Goal: Communication & Community: Connect with others

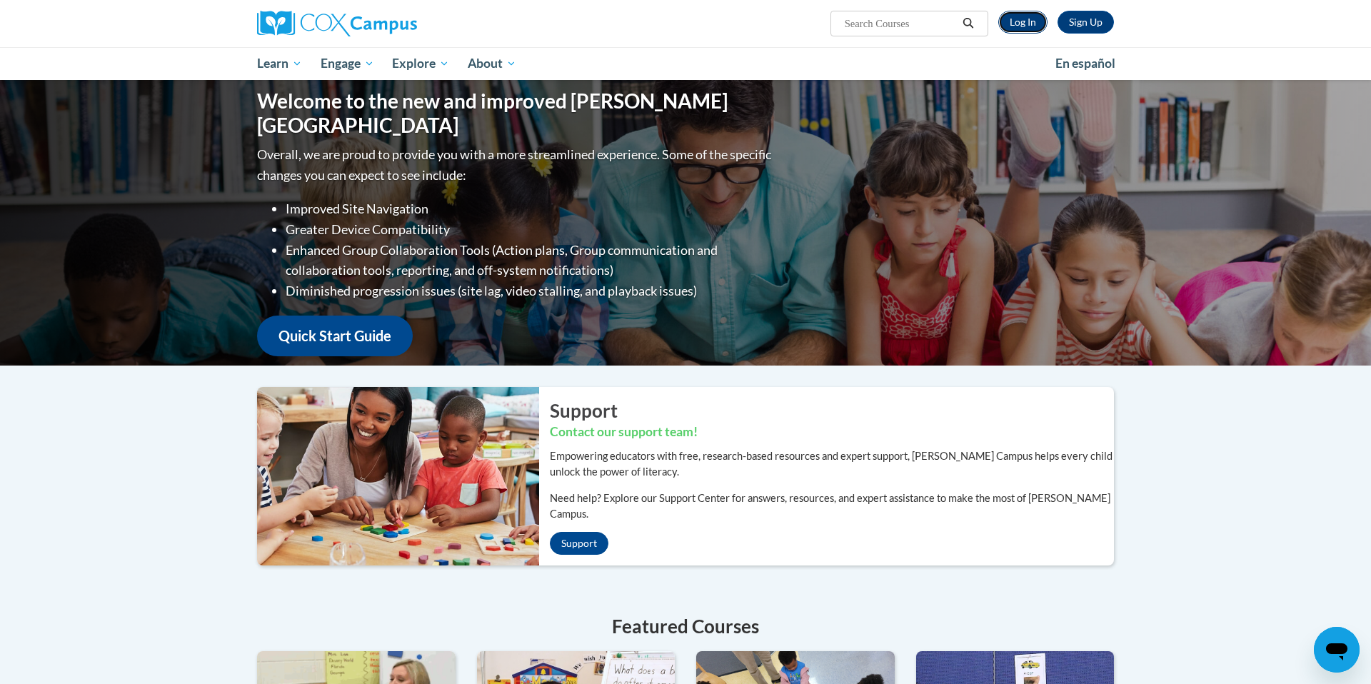
click at [1011, 24] on link "Log In" at bounding box center [1022, 22] width 49 height 23
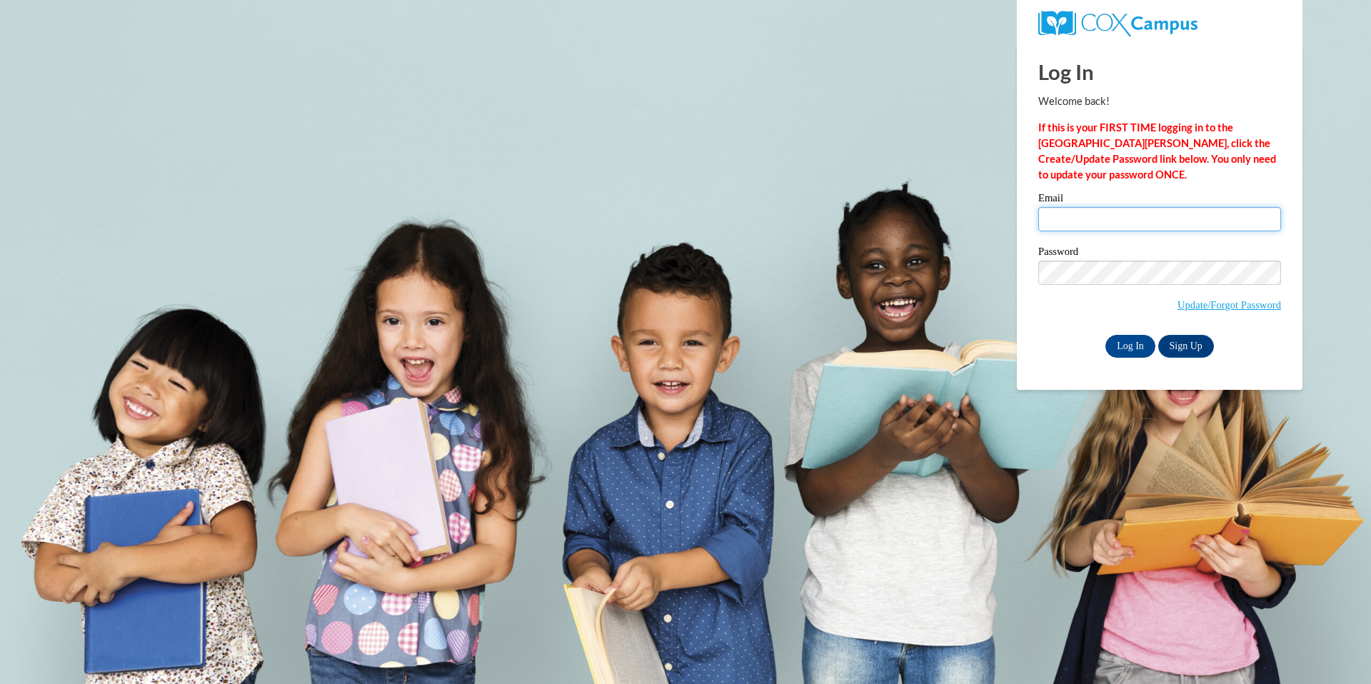
click at [1076, 215] on input "Email" at bounding box center [1159, 219] width 243 height 24
type input "slewens@wausauschools.org"
click at [1124, 348] on input "Log In" at bounding box center [1131, 346] width 50 height 23
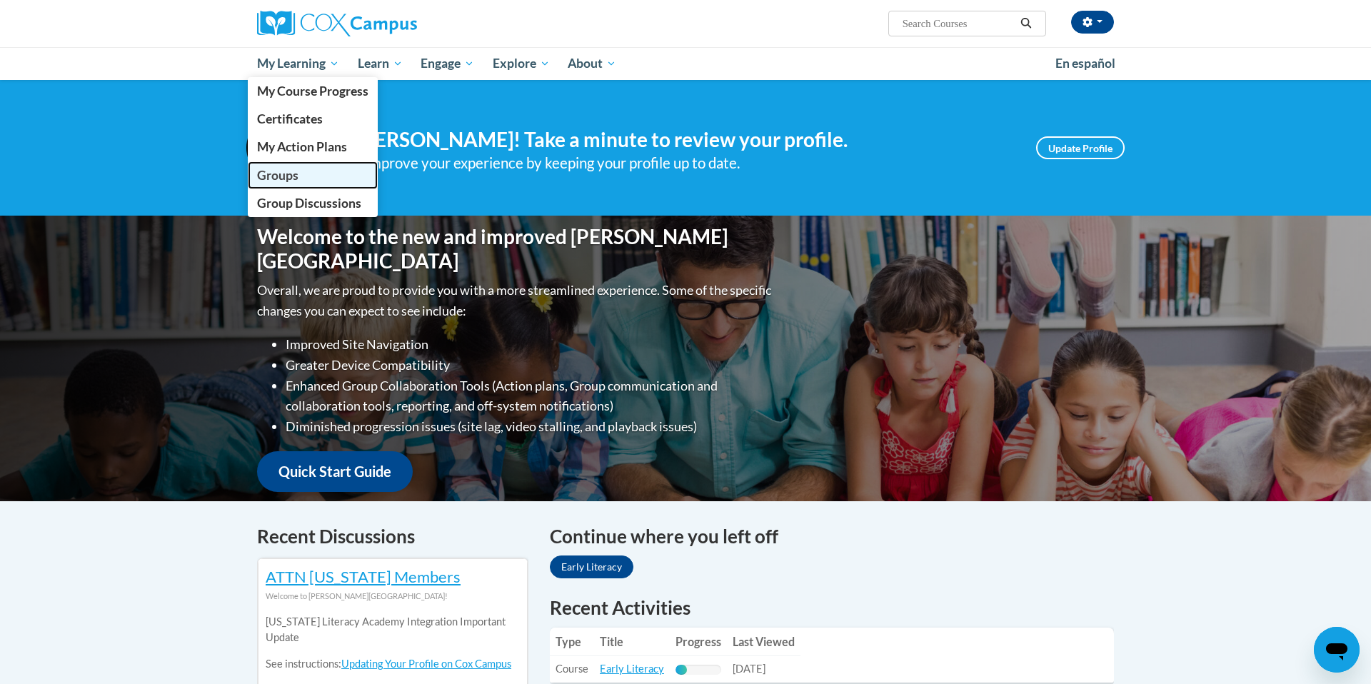
click at [284, 174] on span "Groups" at bounding box center [277, 175] width 41 height 15
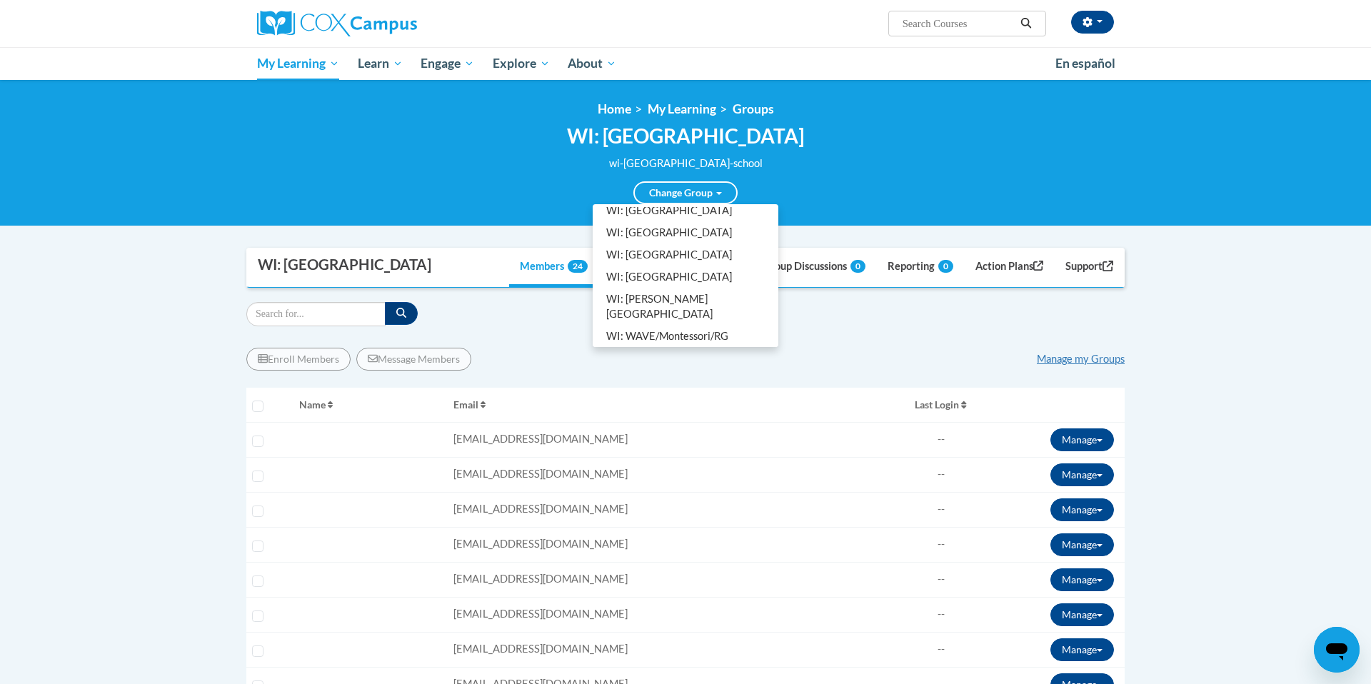
scroll to position [186, 0]
click at [671, 341] on link "WI: WSD Cox Campus Facilitators" at bounding box center [686, 359] width 180 height 37
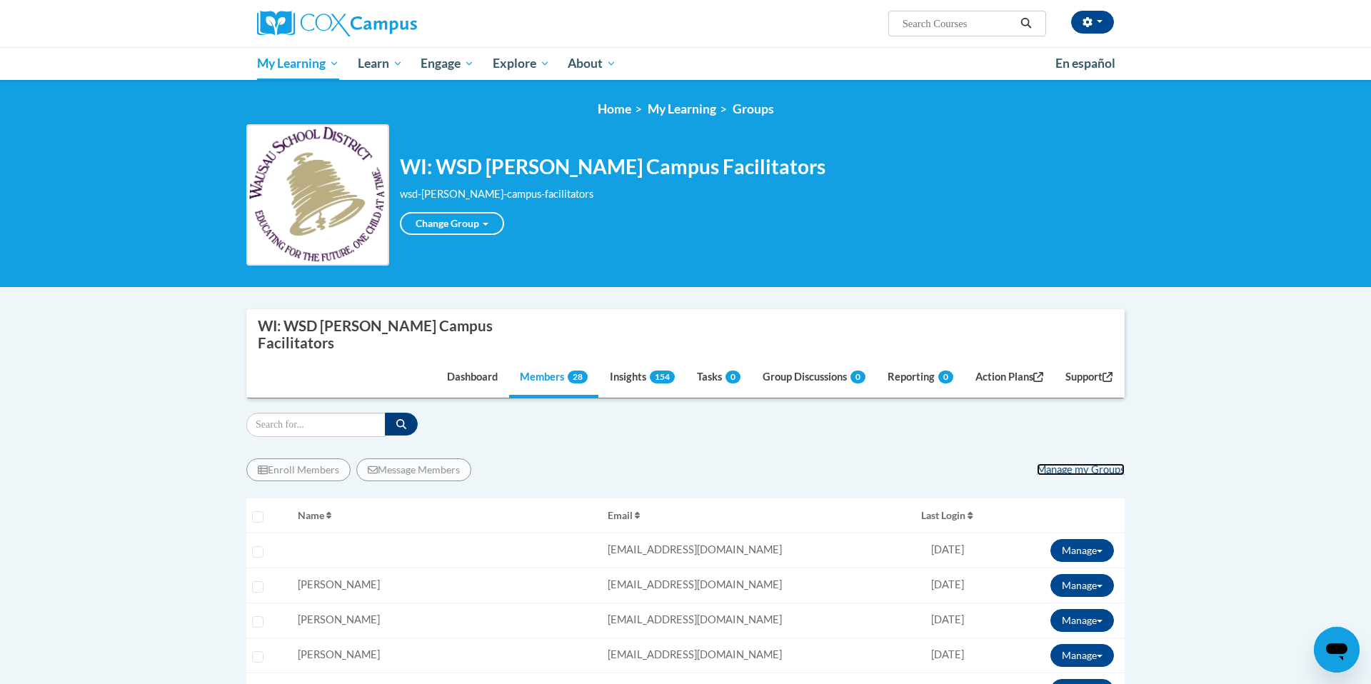
click at [1083, 464] on link "Manage my Groups" at bounding box center [1081, 470] width 88 height 12
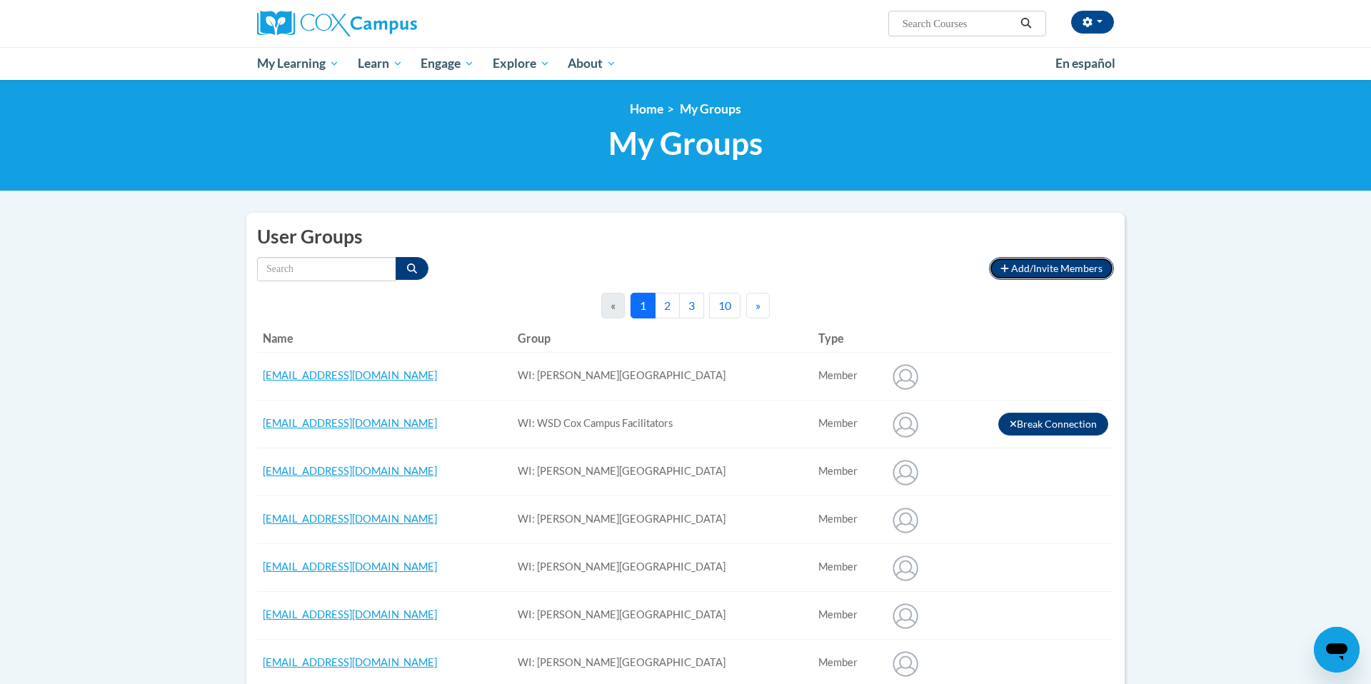
click at [1053, 270] on span "Add/Invite Members" at bounding box center [1056, 268] width 91 height 12
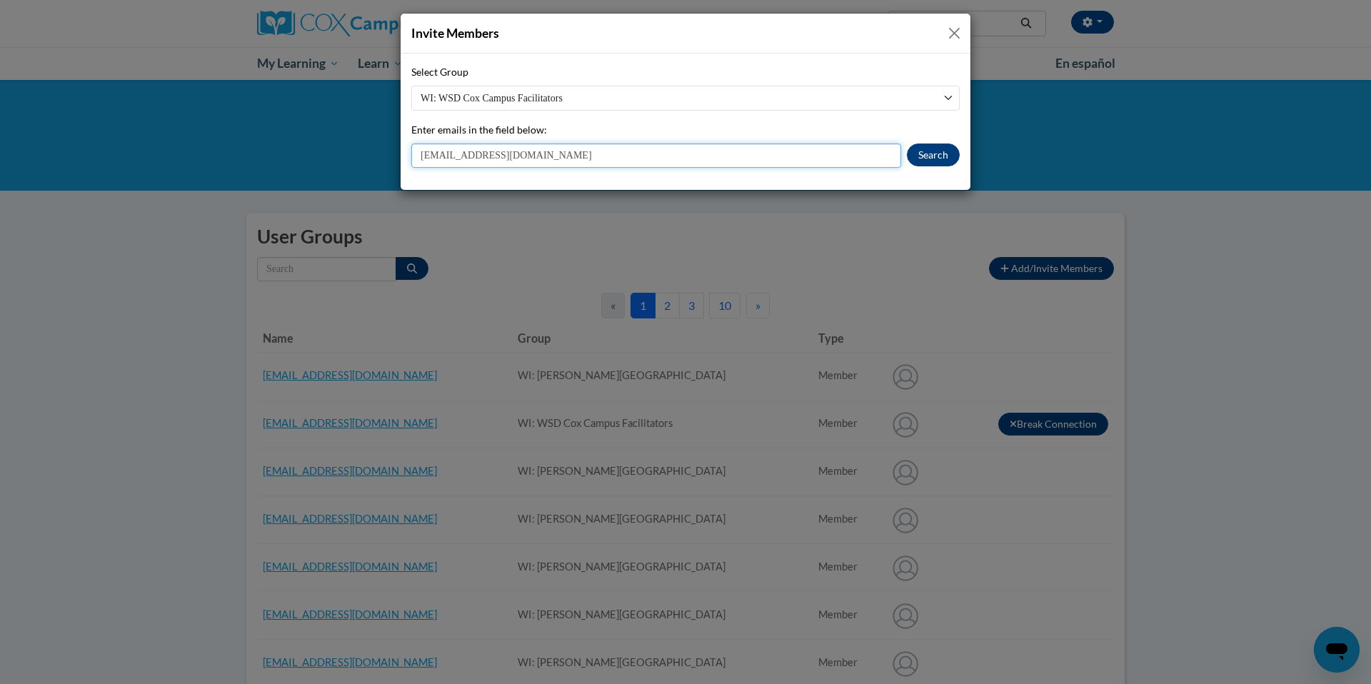
type input "[EMAIL_ADDRESS][DOMAIN_NAME]"
click at [944, 160] on button "Search" at bounding box center [933, 155] width 53 height 23
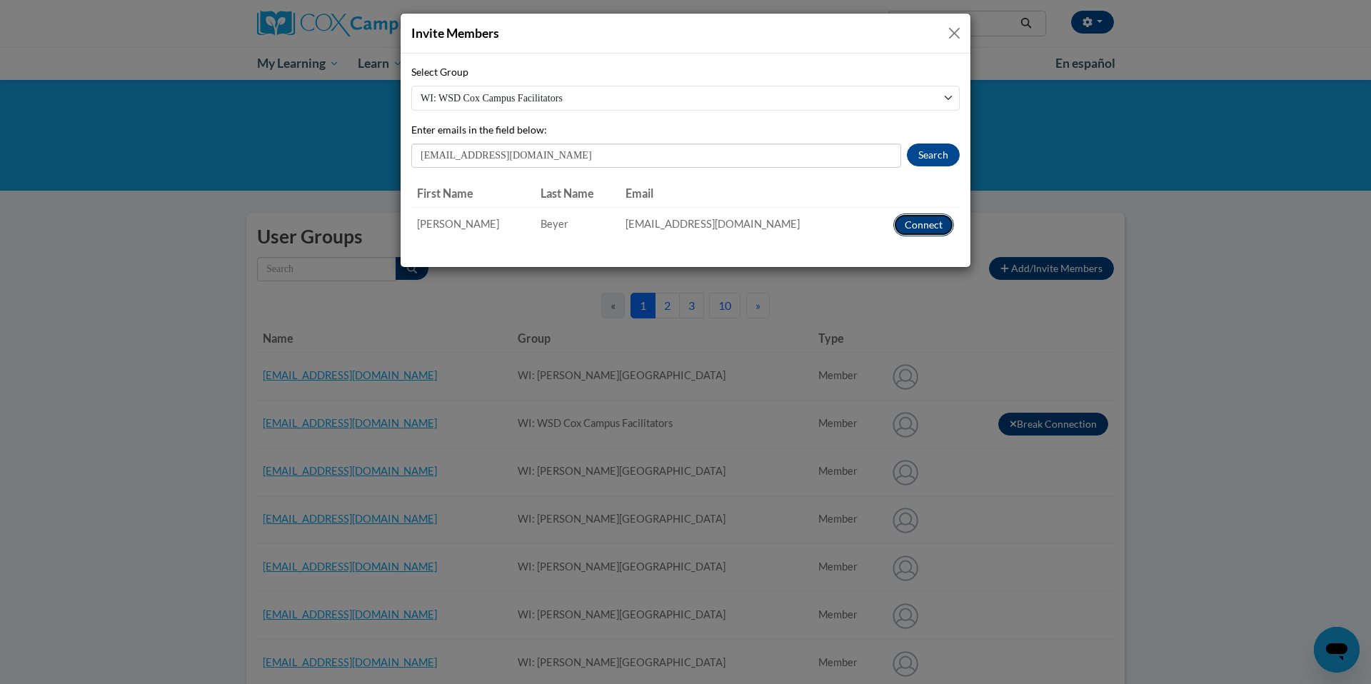
click at [929, 228] on button "Connect" at bounding box center [923, 225] width 61 height 23
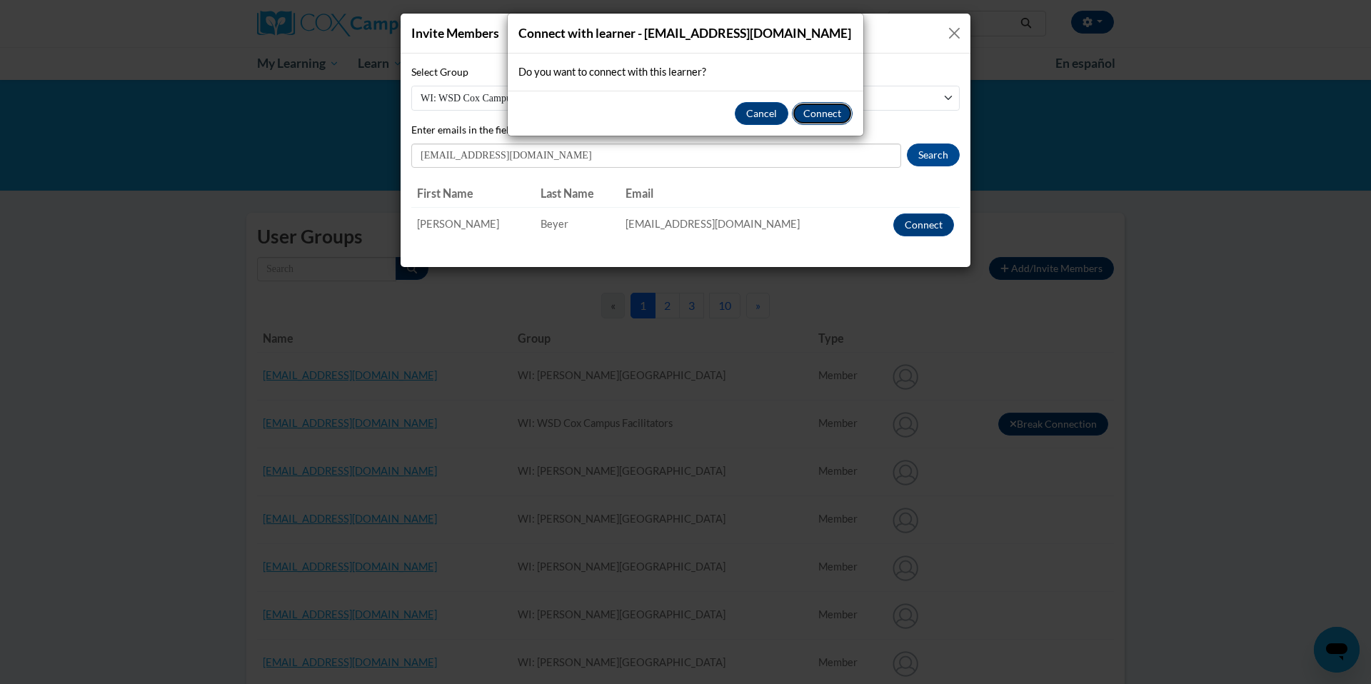
click at [830, 111] on button "Connect" at bounding box center [822, 113] width 61 height 23
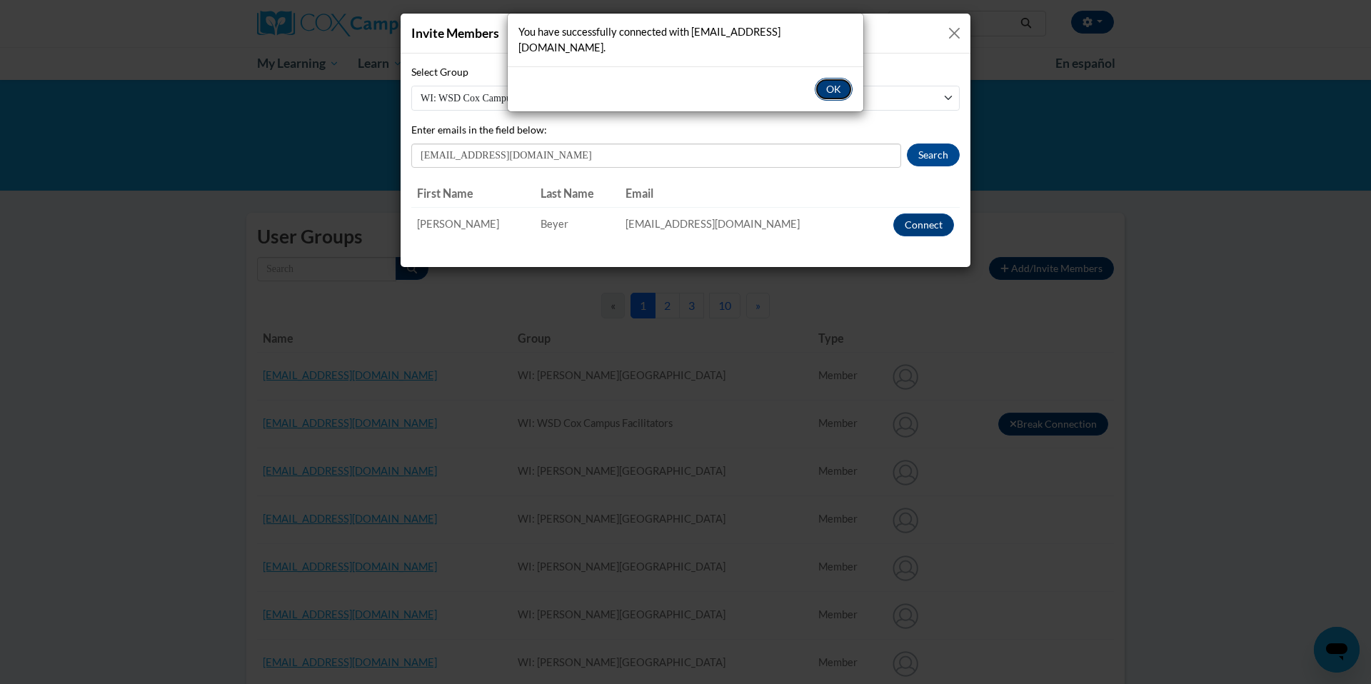
click at [832, 78] on button "OK" at bounding box center [834, 89] width 38 height 23
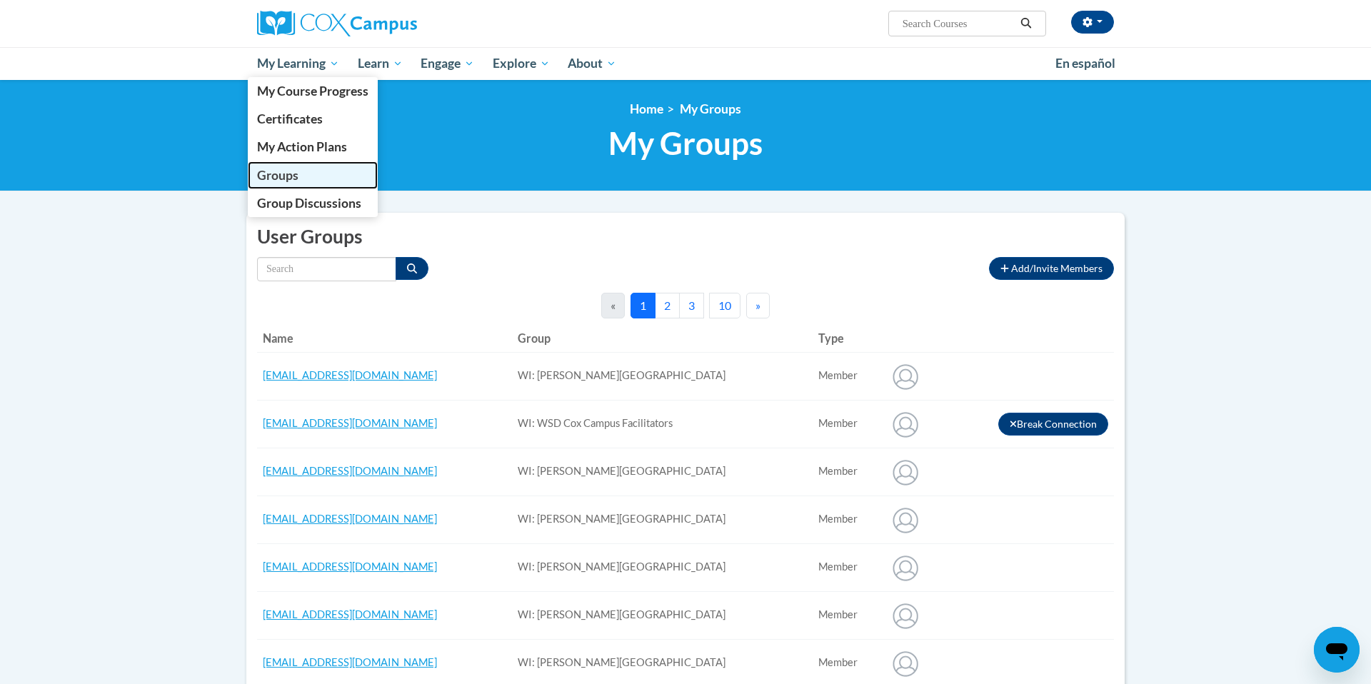
click at [286, 176] on span "Groups" at bounding box center [277, 175] width 41 height 15
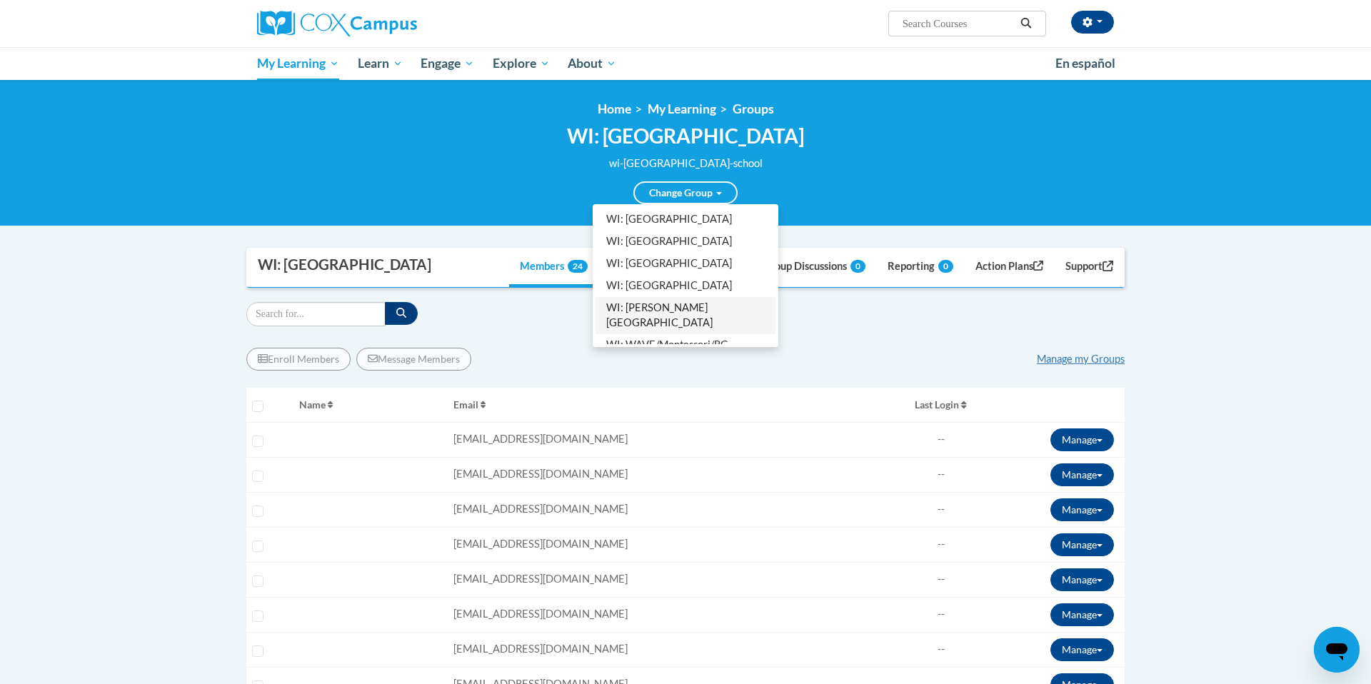
scroll to position [186, 0]
click at [673, 341] on link "WI: WSD Cox Campus Facilitators" at bounding box center [686, 352] width 180 height 22
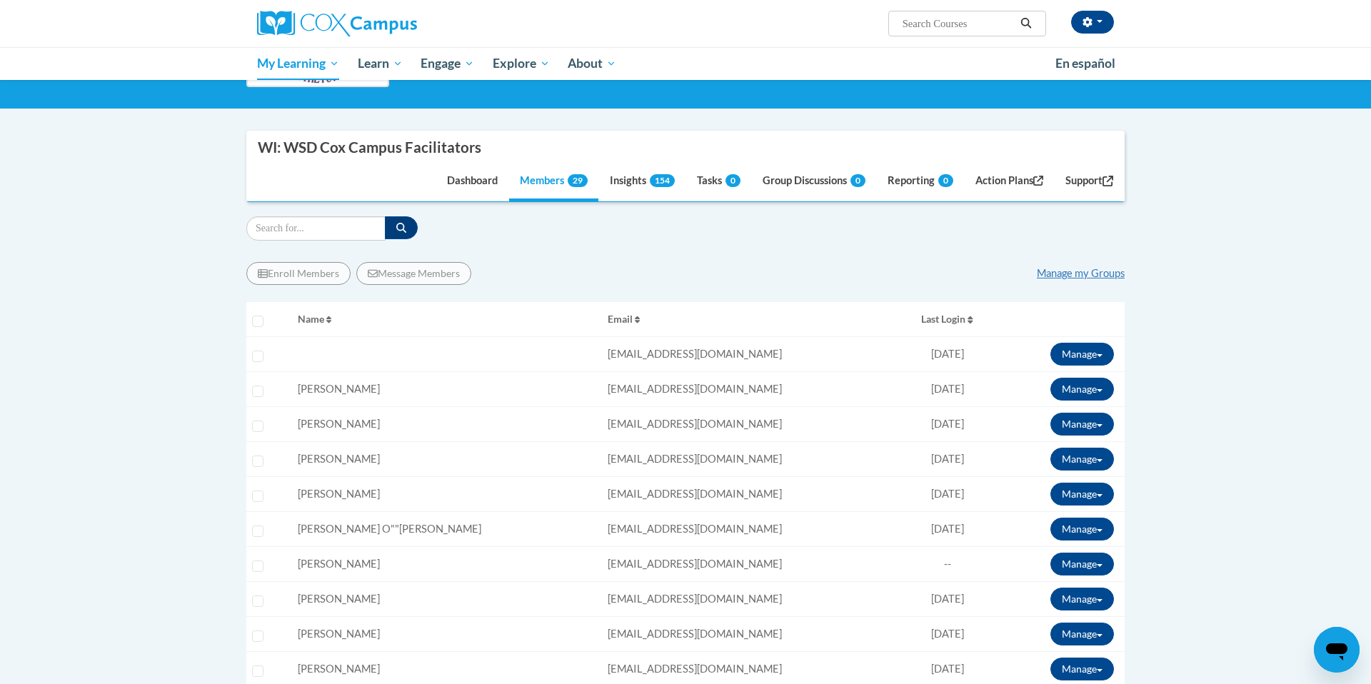
scroll to position [179, 0]
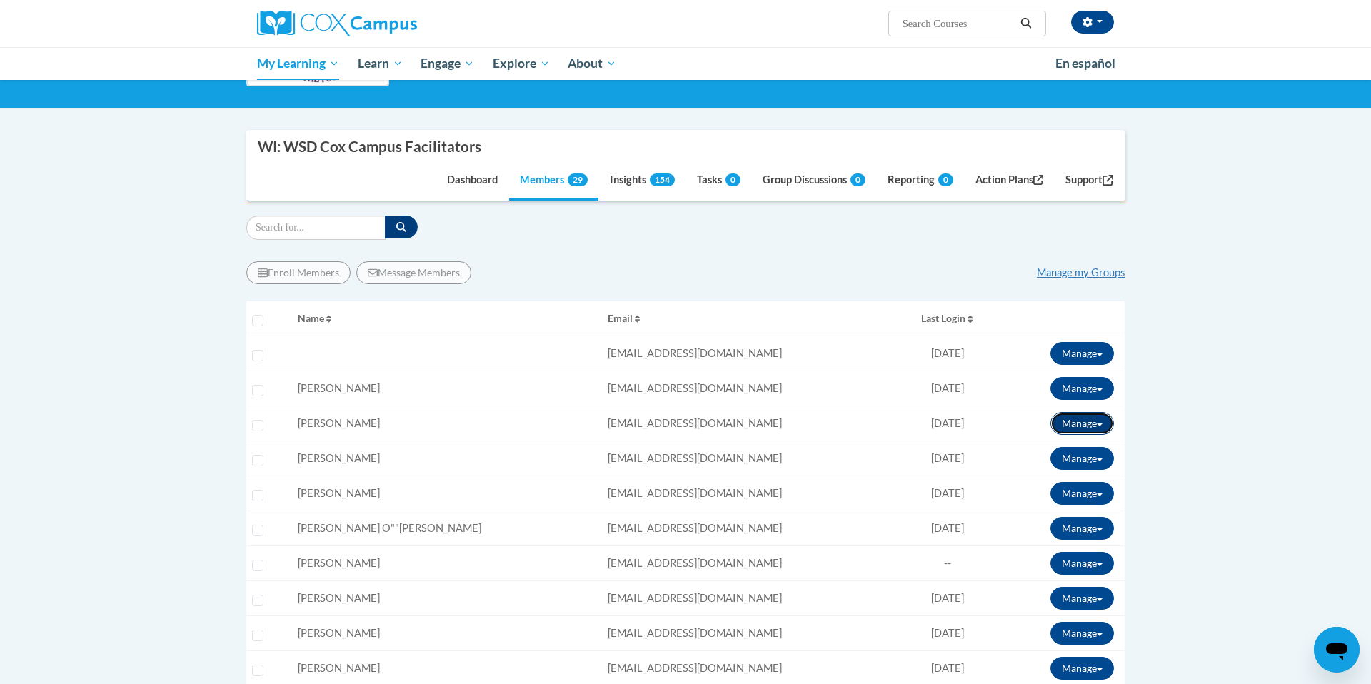
click at [1102, 421] on button "Manage" at bounding box center [1083, 423] width 64 height 23
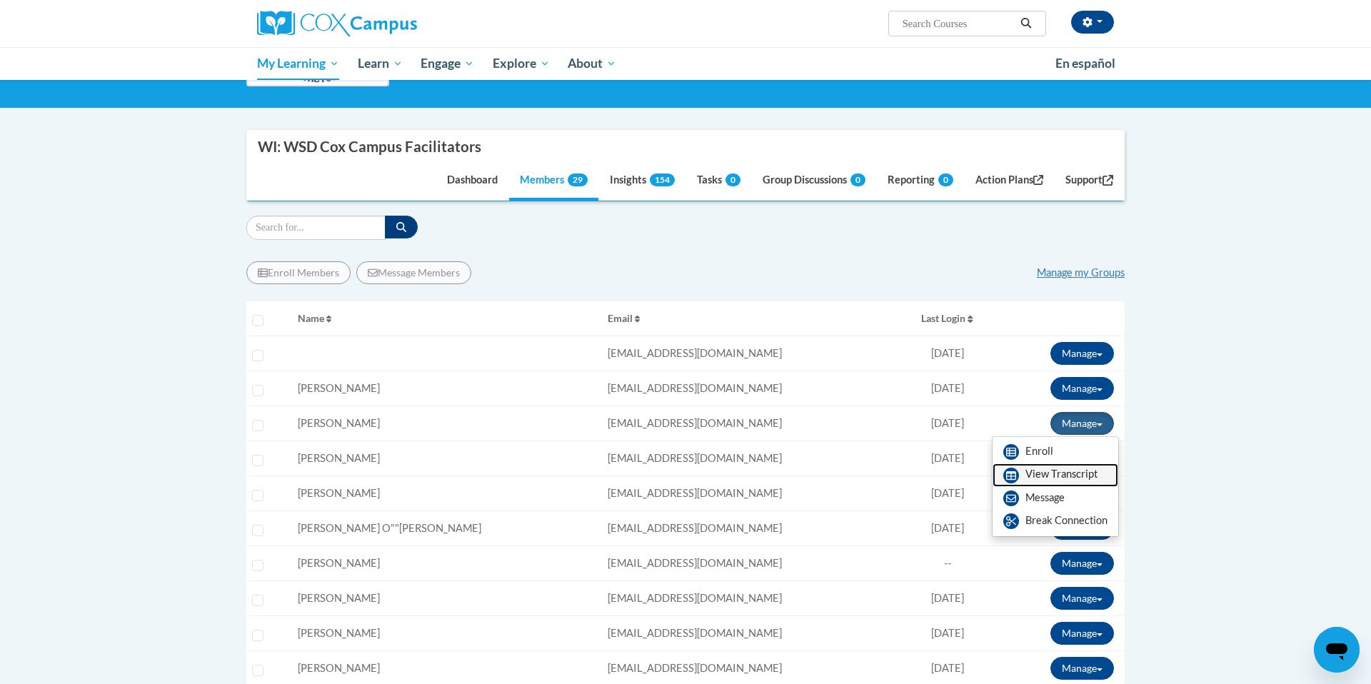
click at [1036, 472] on link "View Transcript" at bounding box center [1056, 475] width 126 height 23
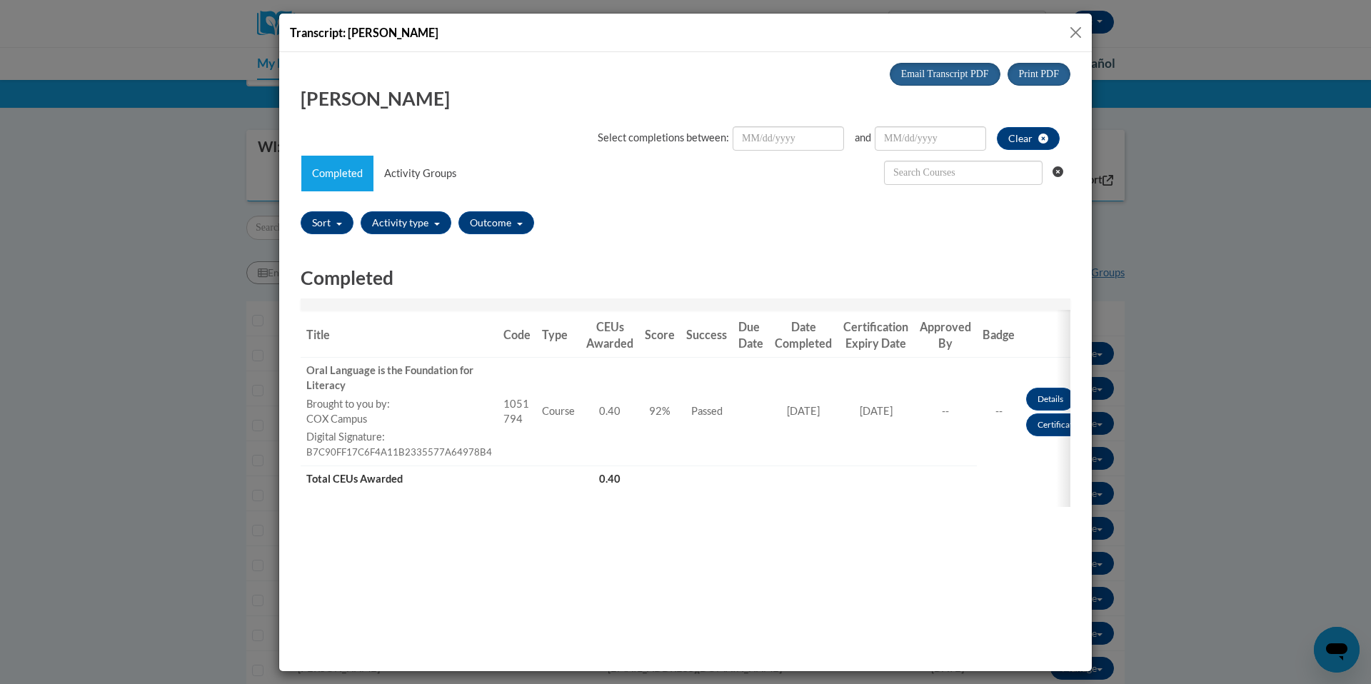
scroll to position [0, 0]
click at [1078, 31] on button "Close" at bounding box center [1076, 33] width 18 height 18
